Goal: Browse casually

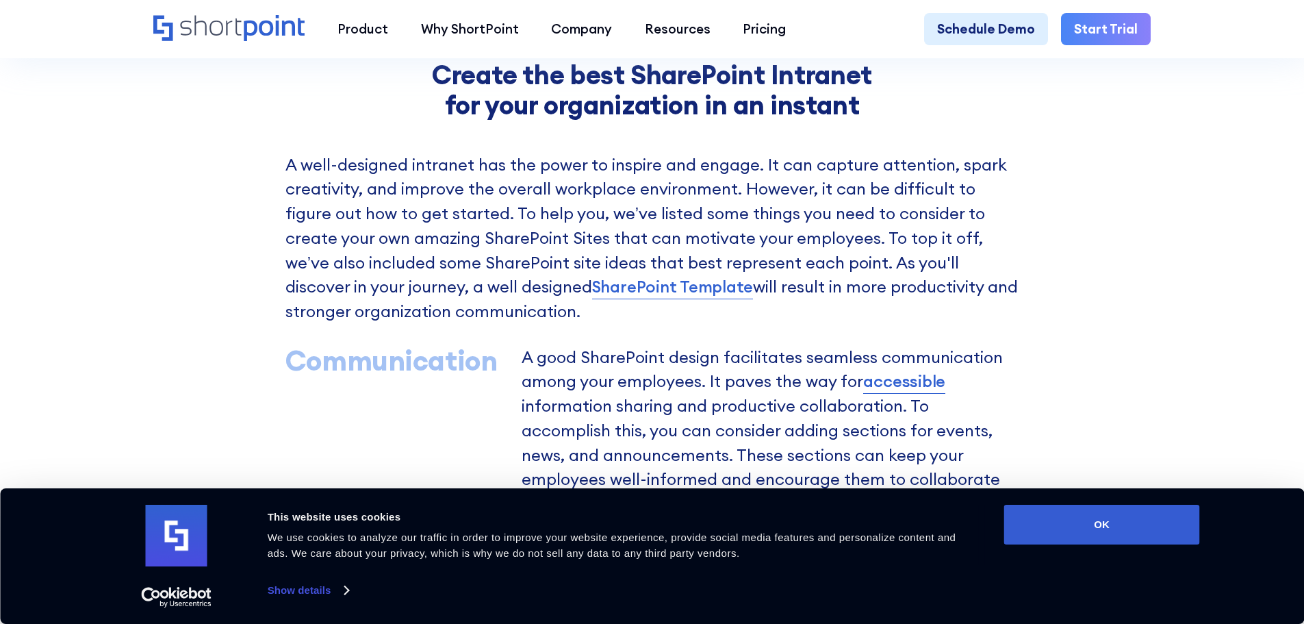
scroll to position [1164, 0]
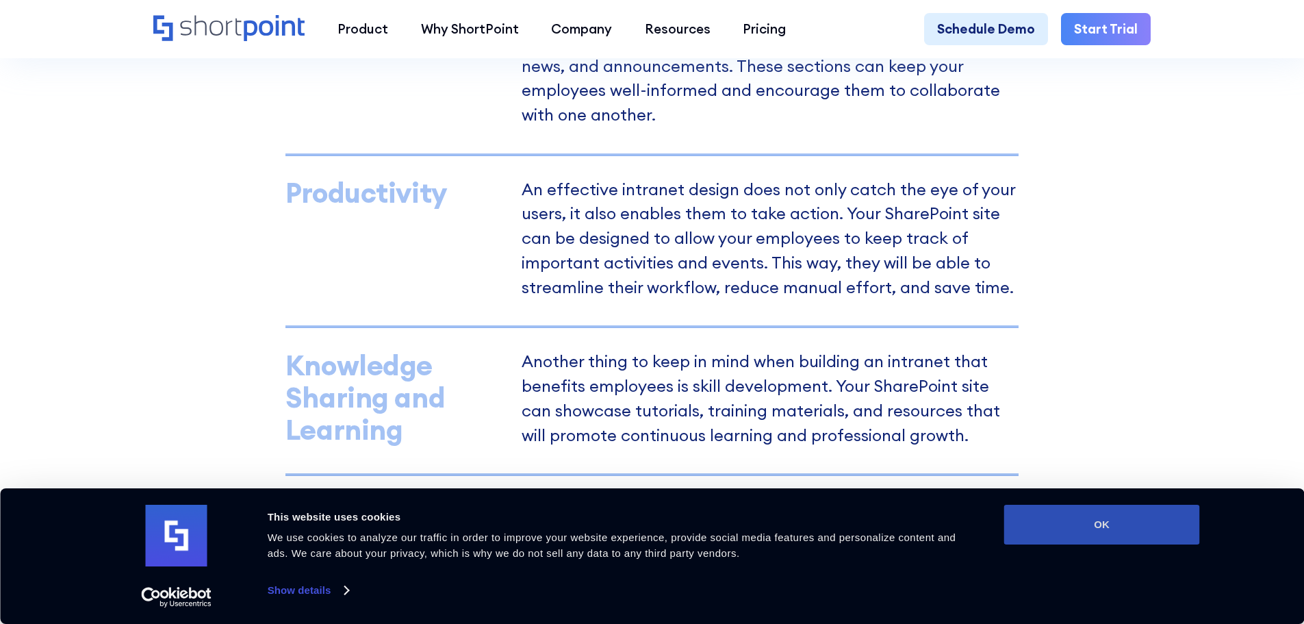
click at [1046, 515] on button "OK" at bounding box center [1102, 525] width 196 height 40
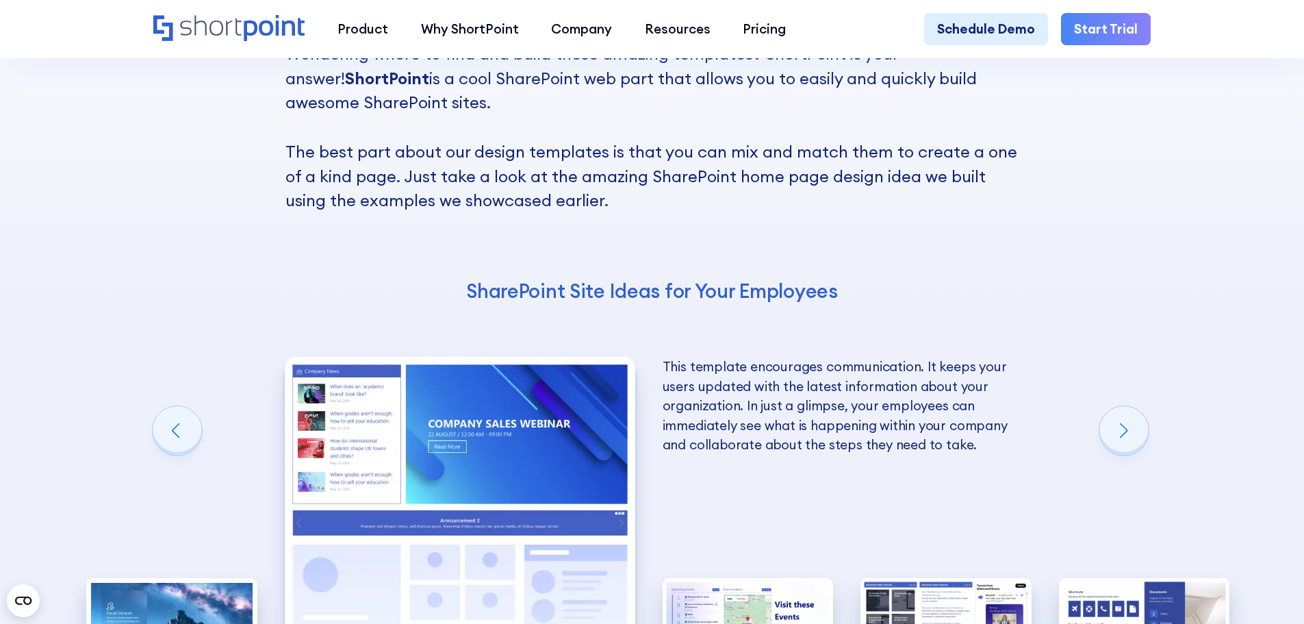
scroll to position [2875, 0]
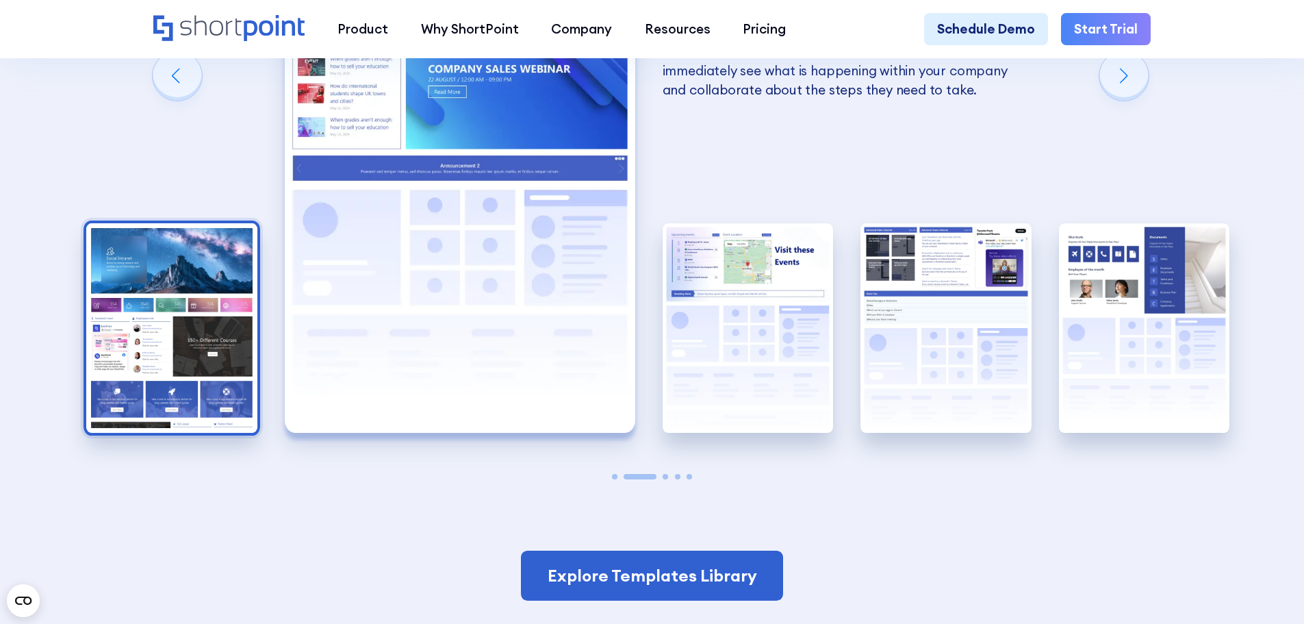
click at [172, 377] on img "1 / 5" at bounding box center [171, 328] width 171 height 210
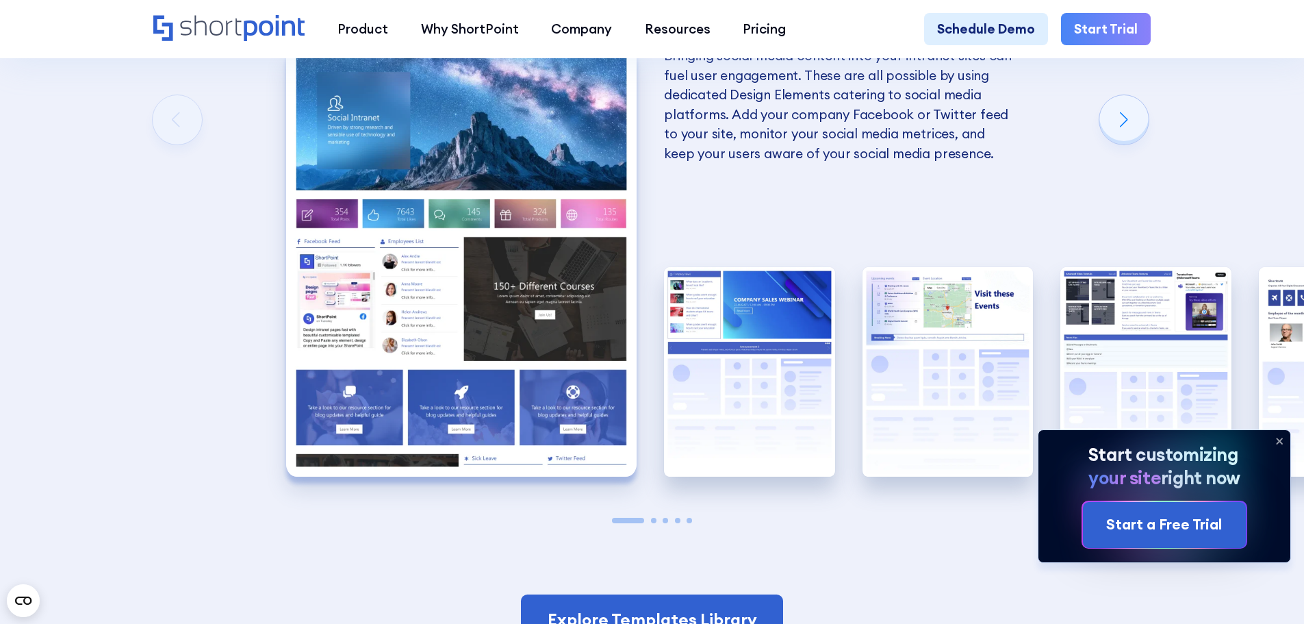
scroll to position [2807, 0]
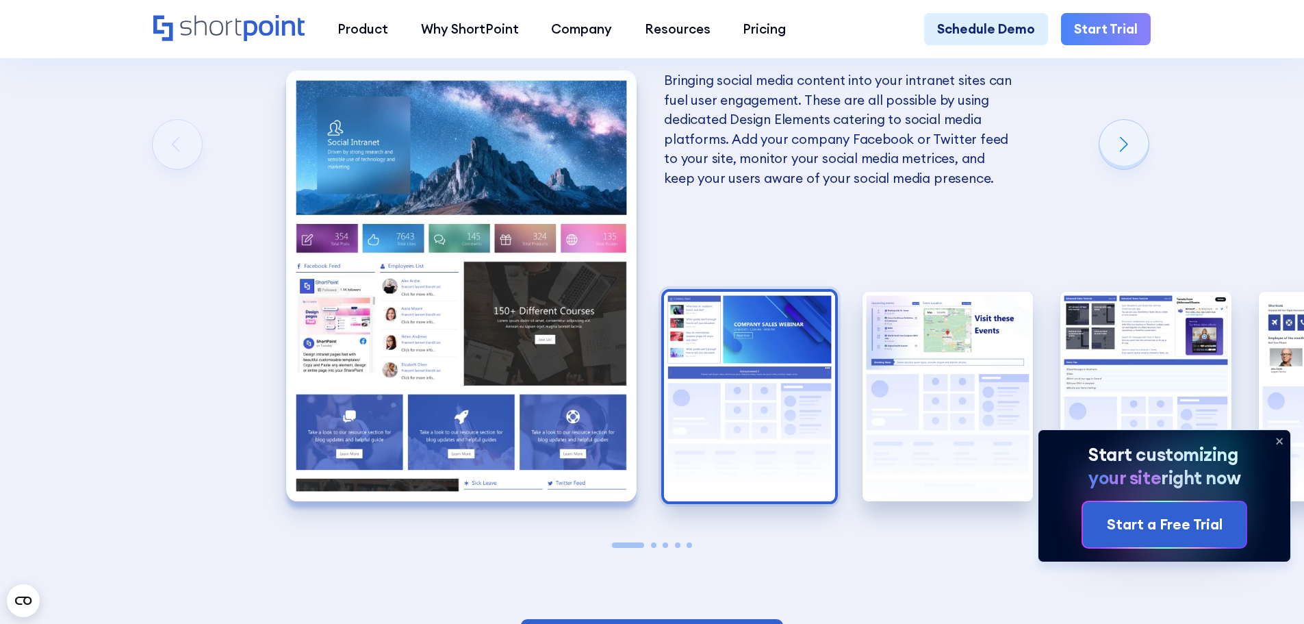
click at [788, 399] on img "2 / 5" at bounding box center [749, 397] width 171 height 210
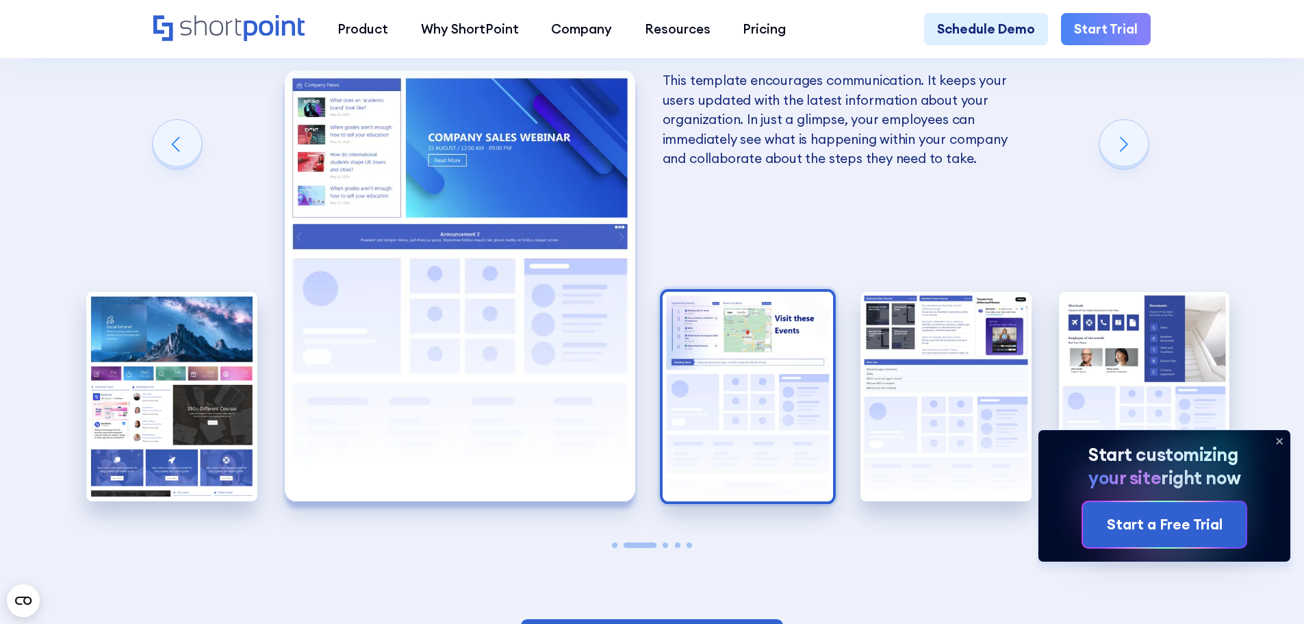
click at [783, 365] on img "3 / 5" at bounding box center [748, 397] width 171 height 210
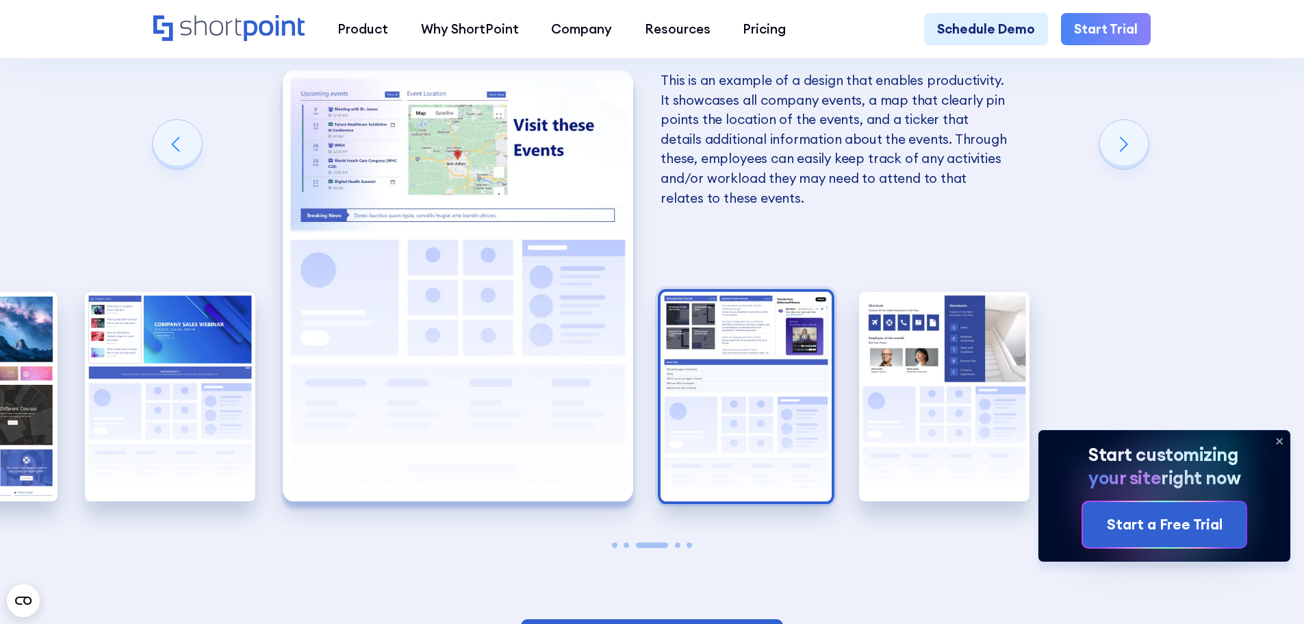
click at [756, 367] on img "4 / 5" at bounding box center [746, 397] width 171 height 210
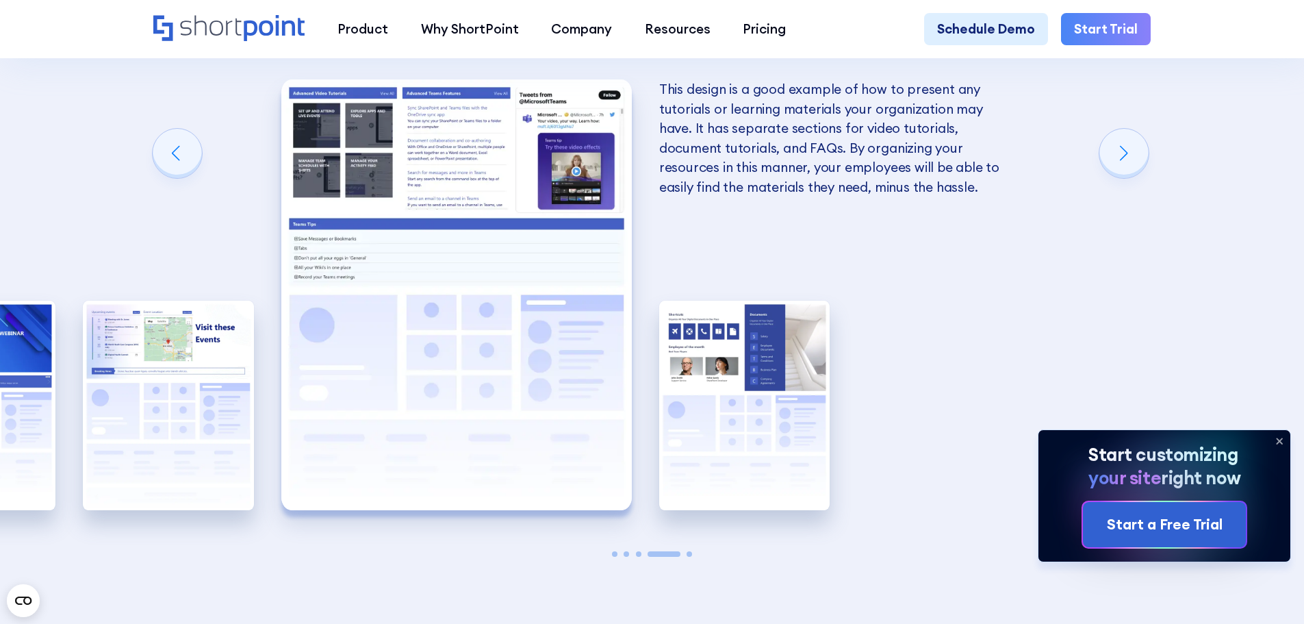
scroll to position [2738, 0]
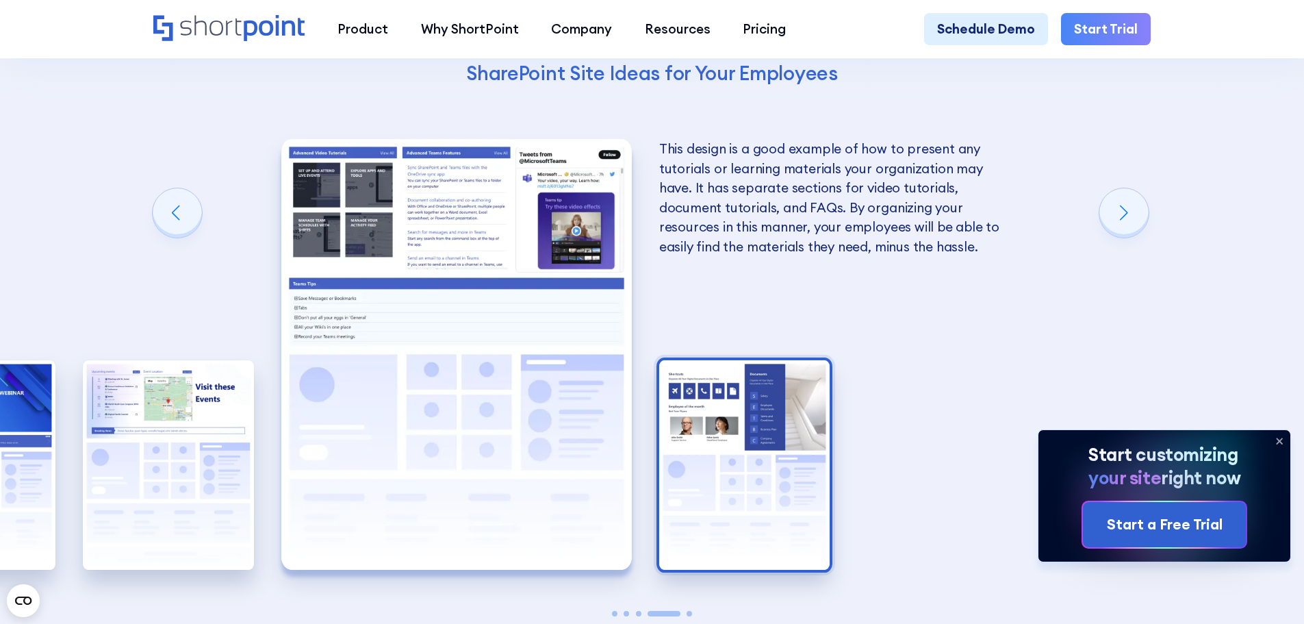
click at [680, 412] on img "5 / 5" at bounding box center [744, 465] width 171 height 210
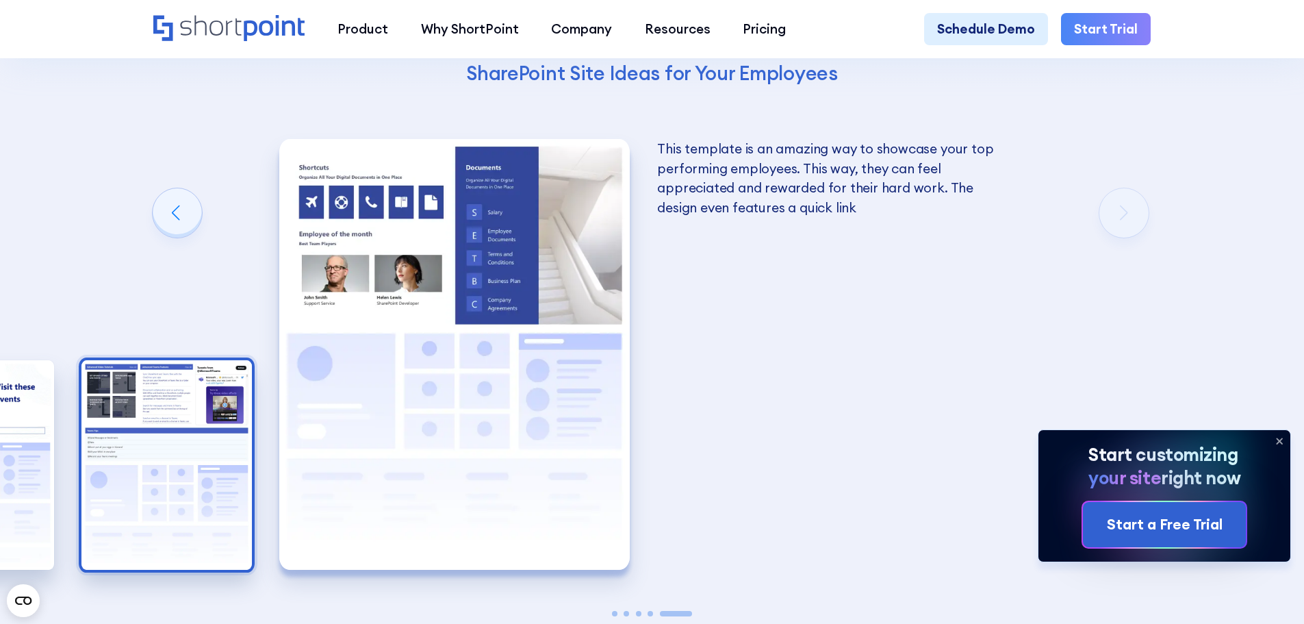
click at [227, 431] on img "4 / 5" at bounding box center [166, 465] width 171 height 210
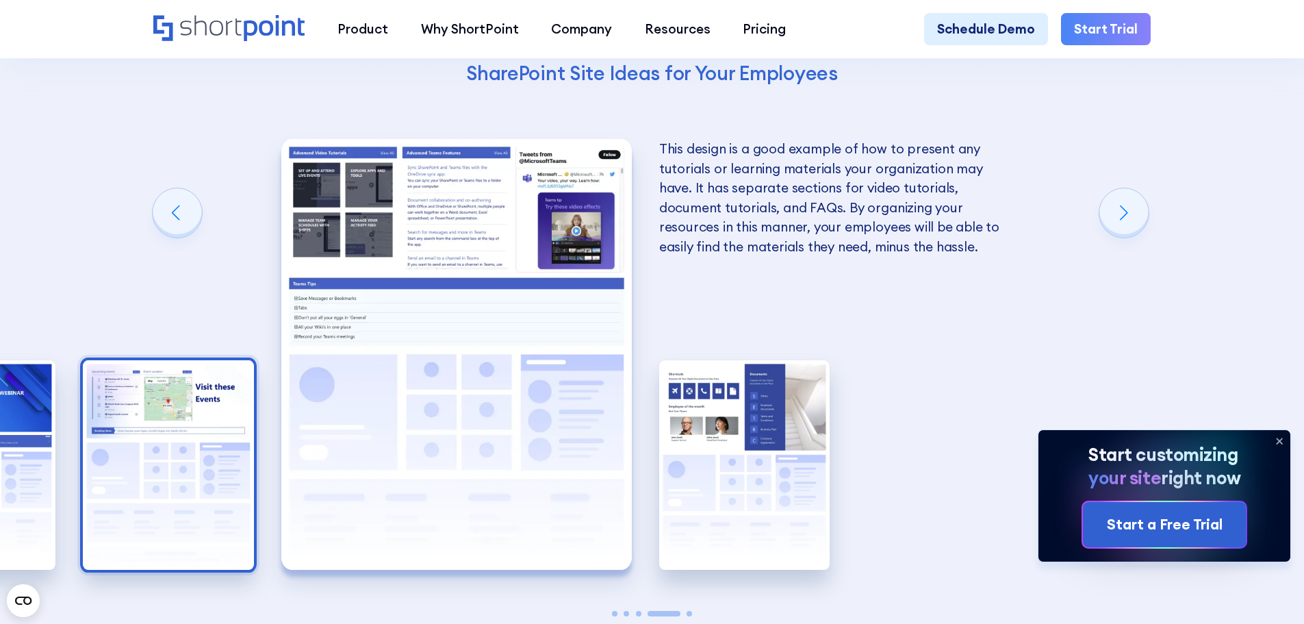
click at [225, 431] on img "3 / 5" at bounding box center [168, 465] width 171 height 210
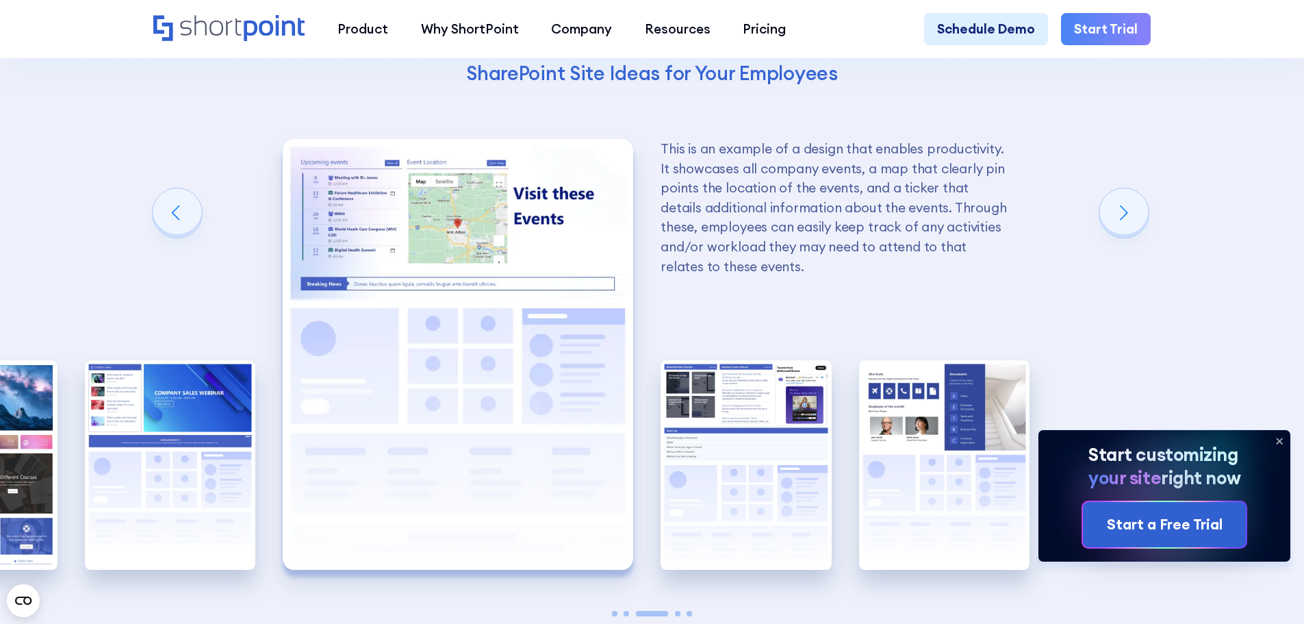
click at [225, 431] on img "2 / 5" at bounding box center [170, 465] width 171 height 210
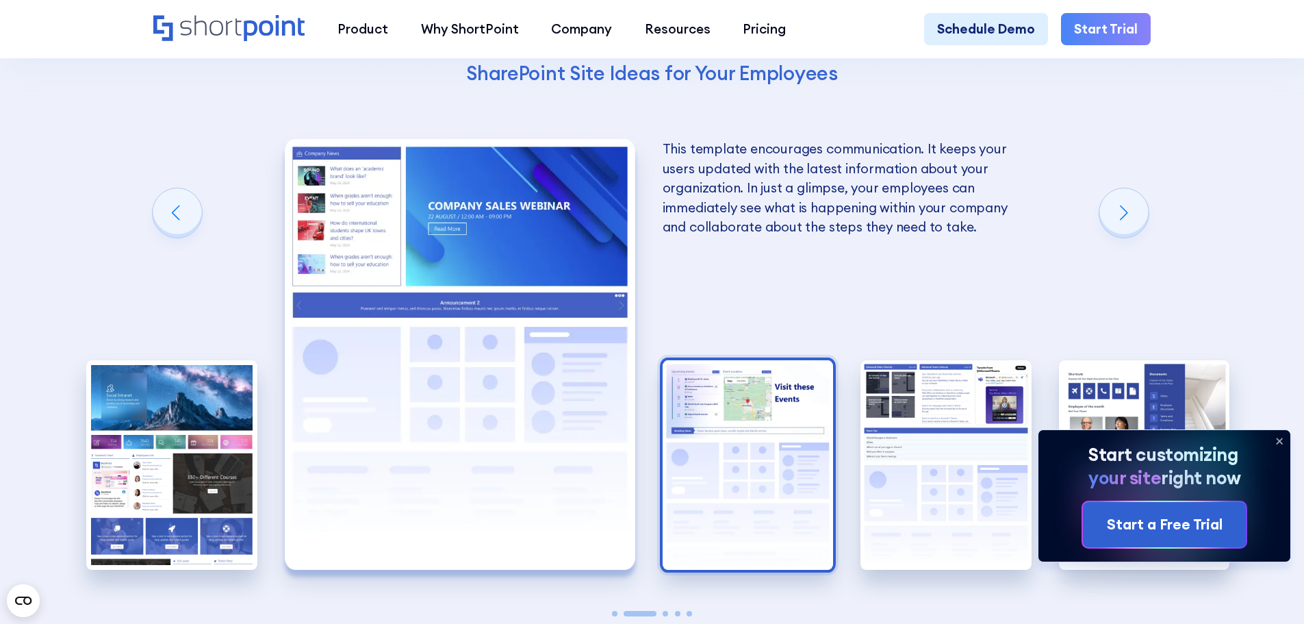
click at [225, 431] on img "1 / 5" at bounding box center [171, 465] width 171 height 210
